Goal: Navigation & Orientation: Find specific page/section

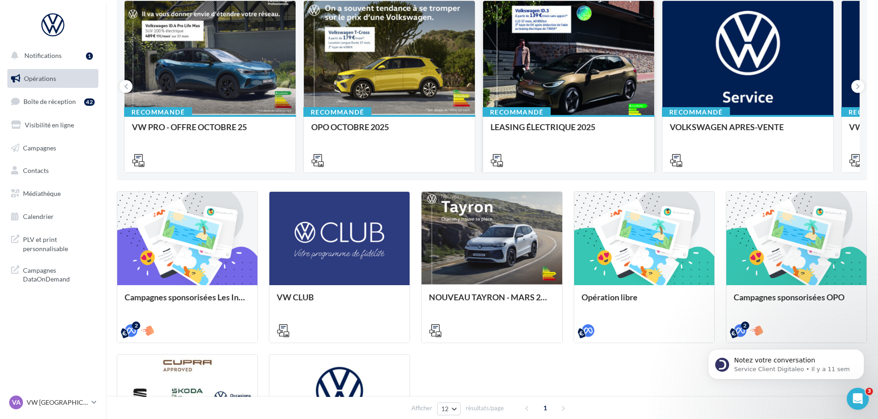
scroll to position [46, 0]
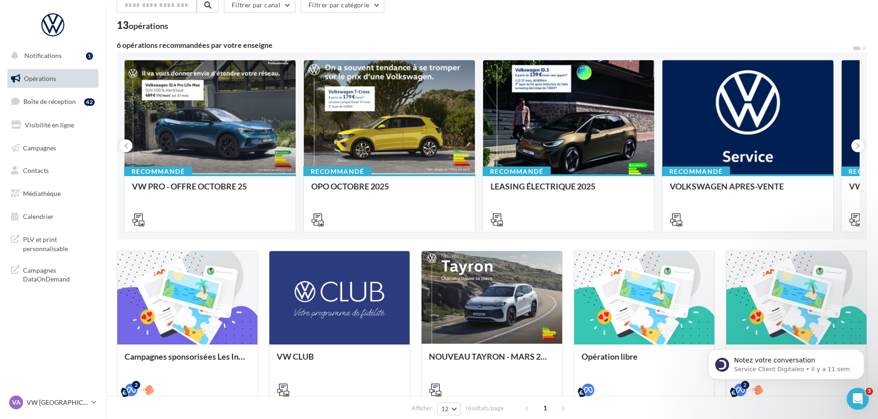
drag, startPoint x: 60, startPoint y: 193, endPoint x: 89, endPoint y: 181, distance: 31.7
click at [60, 193] on span "Médiathèque" at bounding box center [42, 193] width 38 height 8
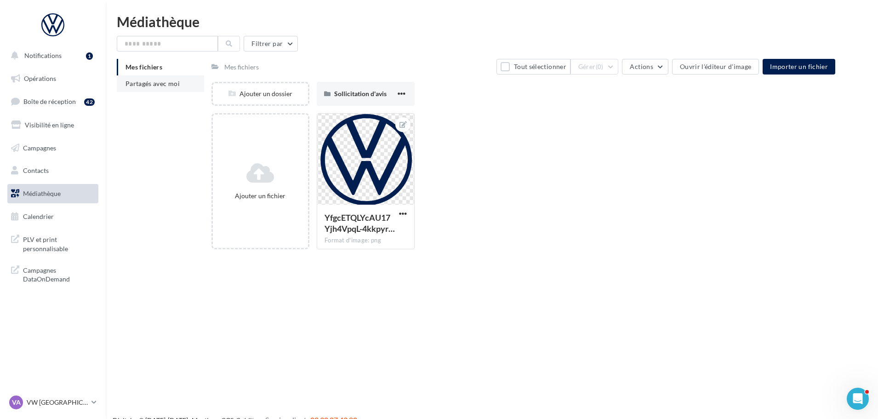
click at [151, 87] on span "Partagés avec moi" at bounding box center [152, 84] width 54 height 8
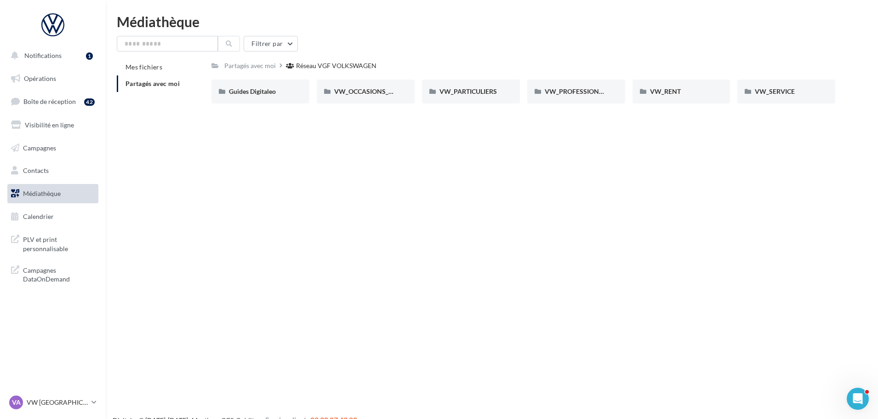
click at [317, 165] on div "Notifications 1 Opérations Boîte de réception 42 Visibilité en ligne Campagnes …" at bounding box center [439, 224] width 878 height 419
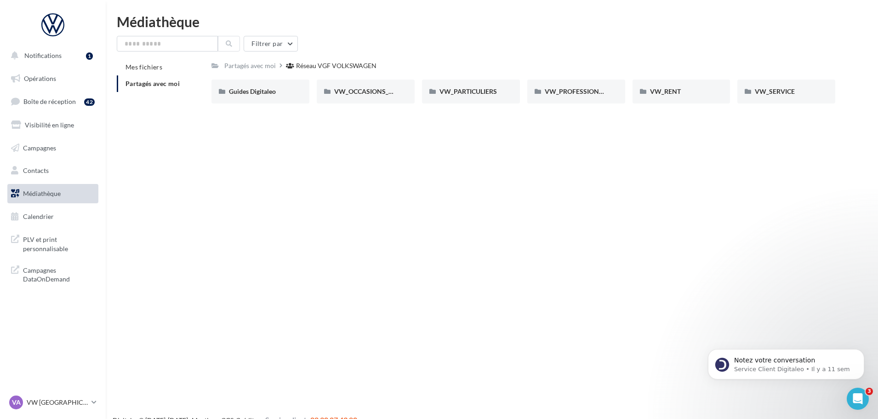
click at [510, 153] on div "Notifications 1 Opérations Boîte de réception 42 Visibilité en ligne Campagnes …" at bounding box center [439, 224] width 878 height 419
click at [452, 92] on span "VW_PARTICULIERS" at bounding box center [467, 91] width 57 height 8
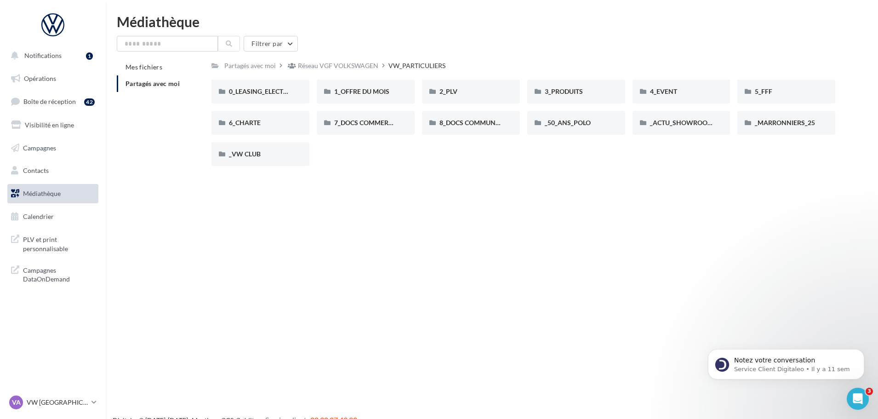
click at [307, 257] on div "Notifications 1 Opérations Boîte de réception 42 Visibilité en ligne Campagnes …" at bounding box center [439, 224] width 878 height 419
click at [405, 199] on div "Notifications 1 Opérations Boîte de réception 42 Visibilité en ligne Campagnes …" at bounding box center [439, 224] width 878 height 419
click at [600, 90] on div "3_PRODUITS" at bounding box center [576, 91] width 63 height 9
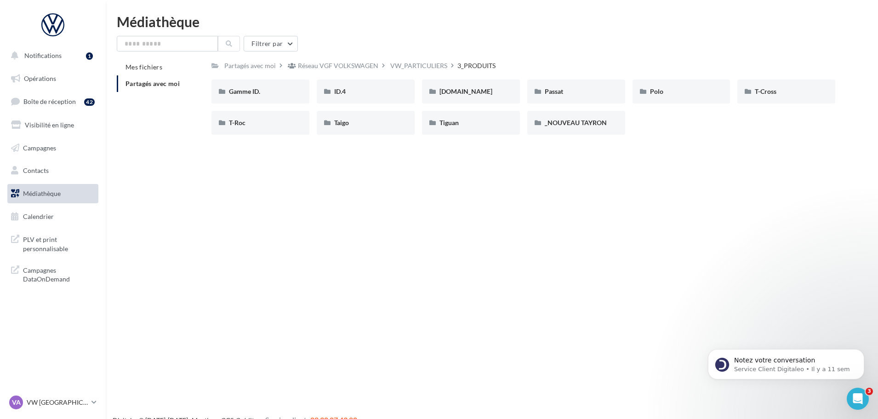
click at [523, 233] on div "Notifications 1 Opérations Boîte de réception 42 Visibilité en ligne Campagnes …" at bounding box center [439, 224] width 878 height 419
click at [710, 165] on div "Notifications 1 Opérations Boîte de réception 42 Visibilité en ligne Campagnes …" at bounding box center [439, 224] width 878 height 419
click at [702, 93] on div "Polo" at bounding box center [681, 91] width 63 height 9
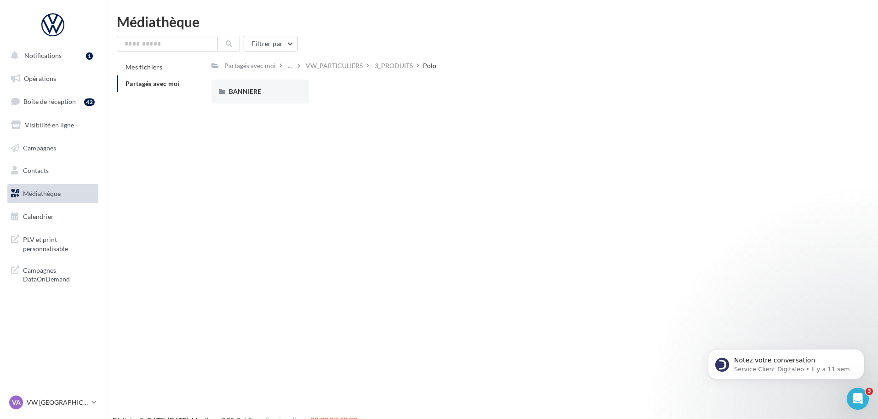
click at [406, 187] on div "Notifications 1 Opérations Boîte de réception 42 Visibilité en ligne Campagnes …" at bounding box center [439, 224] width 878 height 419
click at [255, 87] on span "BANNIERE" at bounding box center [245, 91] width 32 height 8
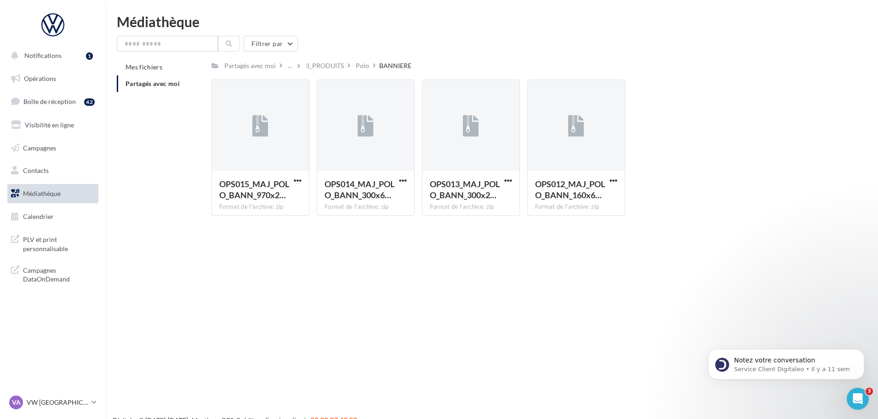
click at [409, 257] on div "Notifications 1 Opérations Boîte de réception 42 Visibilité en ligne Campagnes …" at bounding box center [439, 224] width 878 height 419
click at [403, 291] on div "Notifications 1 Opérations Boîte de réception 42 Visibilité en ligne Campagnes …" at bounding box center [439, 224] width 878 height 419
